Goal: Feedback & Contribution: Leave review/rating

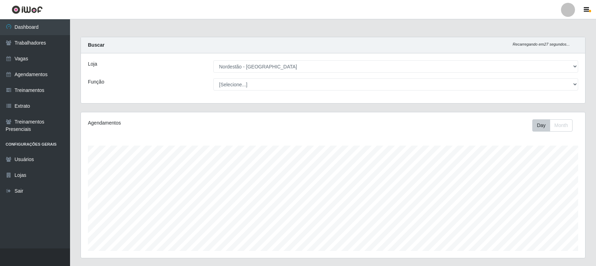
select select "420"
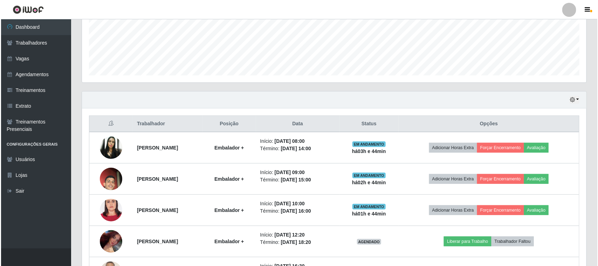
scroll to position [146, 505]
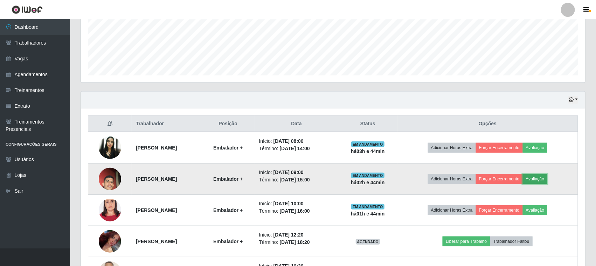
click at [543, 178] on button "Avaliação" at bounding box center [535, 179] width 25 height 10
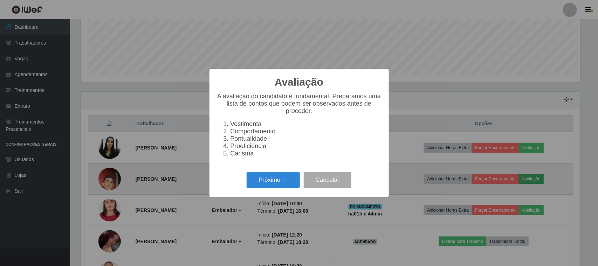
scroll to position [146, 500]
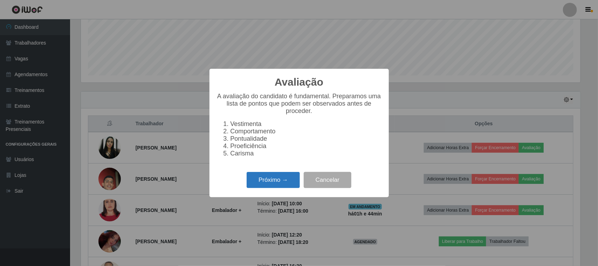
click at [277, 188] on button "Próximo →" at bounding box center [273, 180] width 53 height 16
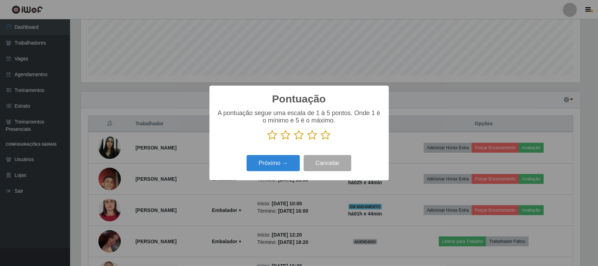
click at [273, 133] on icon at bounding box center [273, 135] width 10 height 11
click at [268, 140] on input "radio" at bounding box center [268, 140] width 0 height 0
click at [276, 163] on button "Próximo →" at bounding box center [273, 163] width 53 height 16
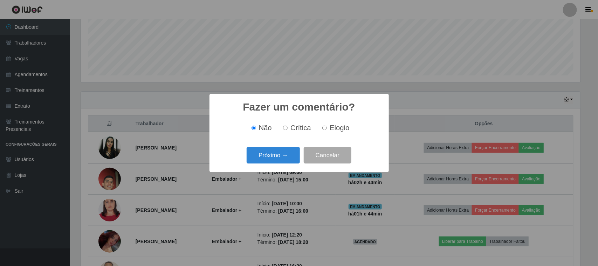
click at [294, 127] on span "Crítica" at bounding box center [300, 128] width 21 height 8
click at [288, 127] on input "Crítica" at bounding box center [285, 127] width 5 height 5
radio input "true"
click at [281, 156] on button "Próximo →" at bounding box center [273, 155] width 53 height 16
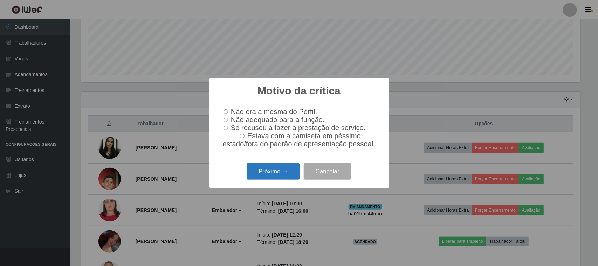
click at [269, 172] on button "Próximo →" at bounding box center [273, 171] width 53 height 16
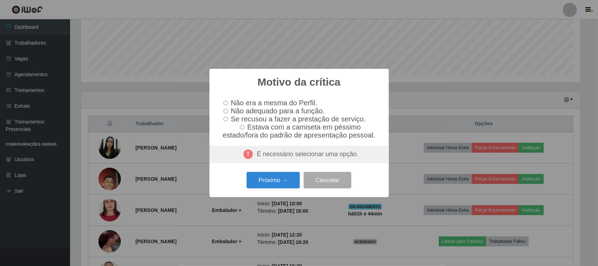
click at [259, 109] on span "Não adequado para a função." at bounding box center [278, 111] width 94 height 8
click at [228, 109] on input "Não adequado para a função." at bounding box center [226, 111] width 5 height 5
radio input "true"
click at [268, 186] on button "Próximo →" at bounding box center [273, 180] width 53 height 16
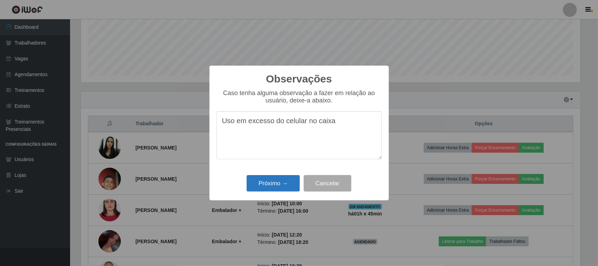
type textarea "Uso em excesso do celular no caixa"
click at [271, 186] on button "Próximo →" at bounding box center [273, 183] width 53 height 16
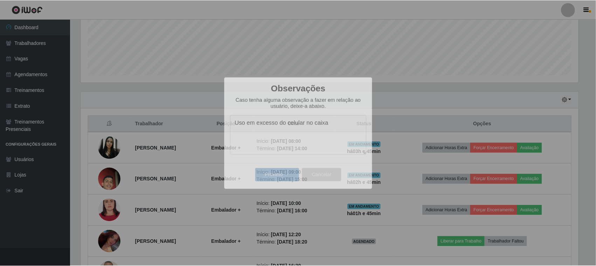
scroll to position [146, 505]
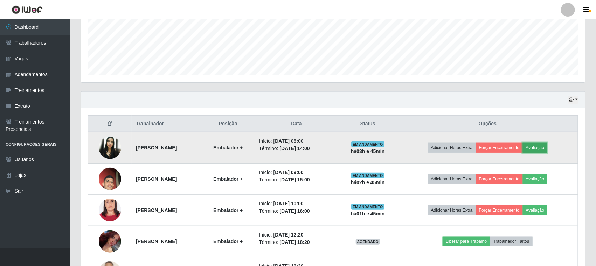
click at [546, 149] on button "Avaliação" at bounding box center [535, 148] width 25 height 10
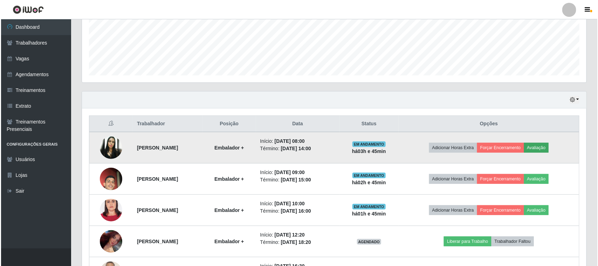
scroll to position [146, 500]
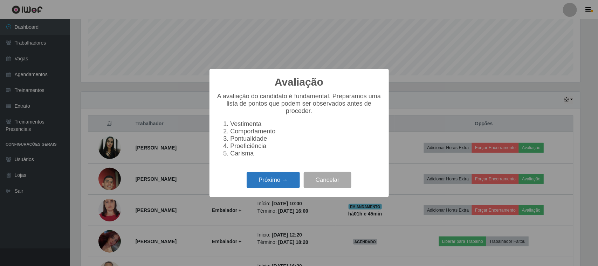
click at [270, 185] on button "Próximo →" at bounding box center [273, 180] width 53 height 16
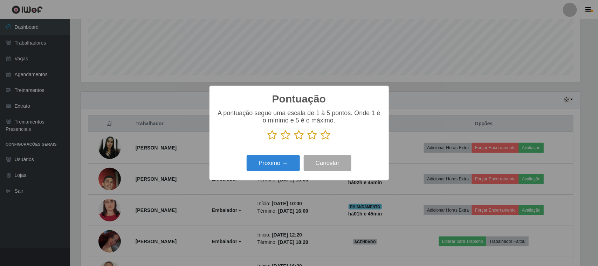
scroll to position [350227, 349872]
click at [326, 140] on icon at bounding box center [326, 135] width 10 height 11
click at [321, 140] on input "radio" at bounding box center [321, 140] width 0 height 0
click at [281, 165] on button "Próximo →" at bounding box center [273, 163] width 53 height 16
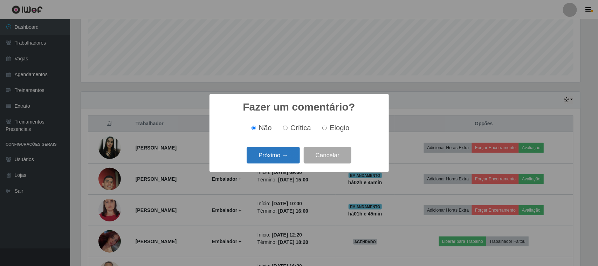
click at [284, 153] on button "Próximo →" at bounding box center [273, 155] width 53 height 16
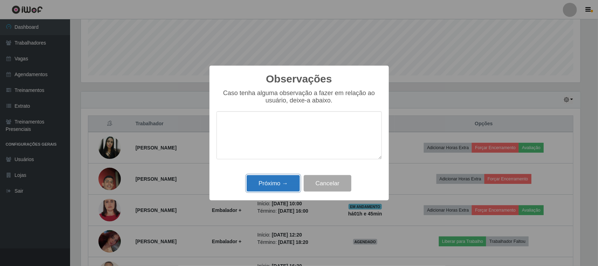
click at [282, 181] on button "Próximo →" at bounding box center [273, 183] width 53 height 16
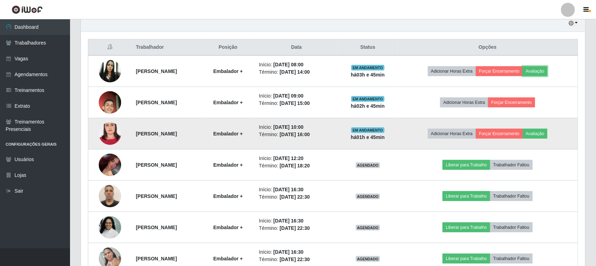
scroll to position [263, 0]
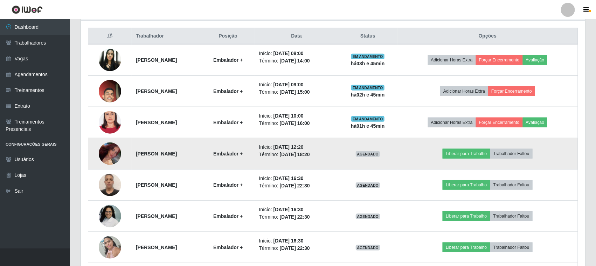
click at [102, 152] on img at bounding box center [110, 153] width 22 height 39
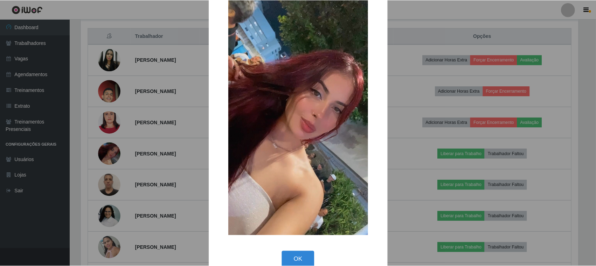
scroll to position [37, 0]
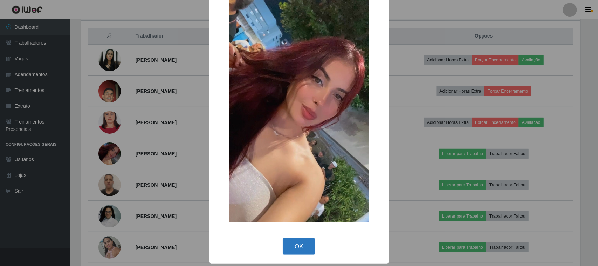
click at [298, 246] on button "OK" at bounding box center [299, 246] width 33 height 16
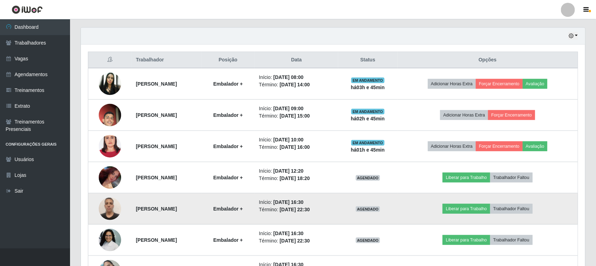
scroll to position [219, 0]
